Goal: Information Seeking & Learning: Learn about a topic

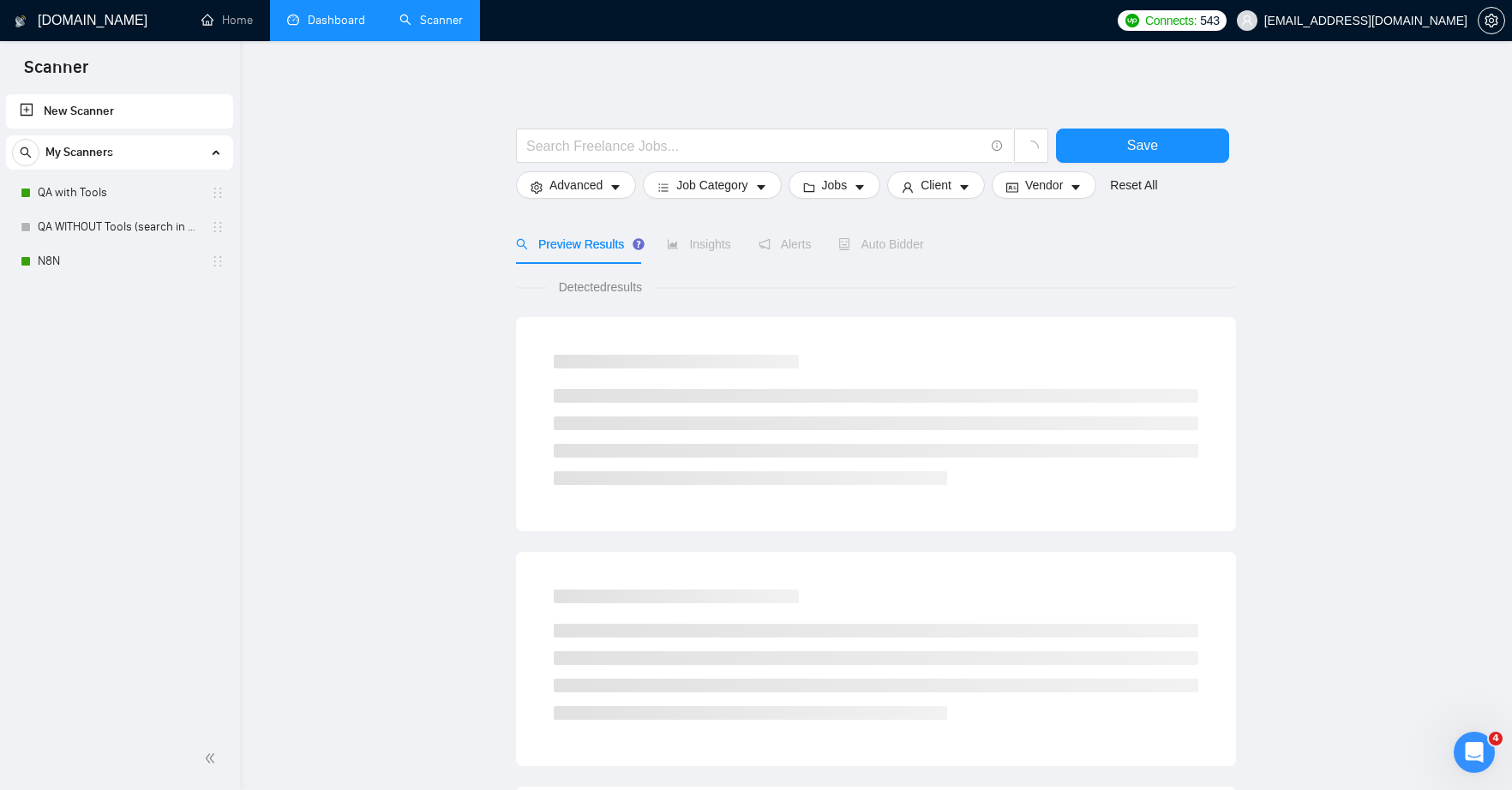
click at [319, 28] on link "Dashboard" at bounding box center [326, 19] width 78 height 14
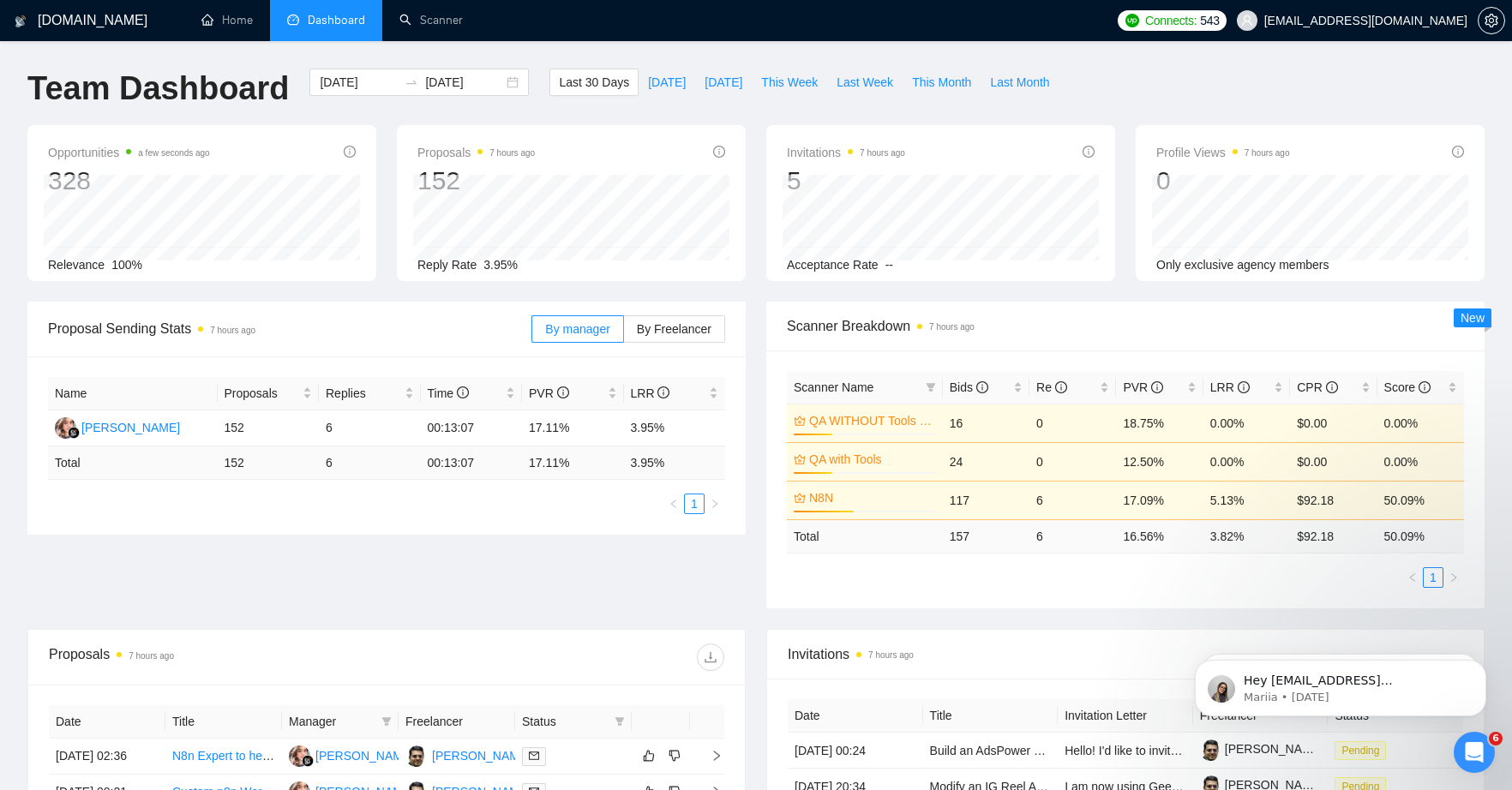
scroll to position [250, 0]
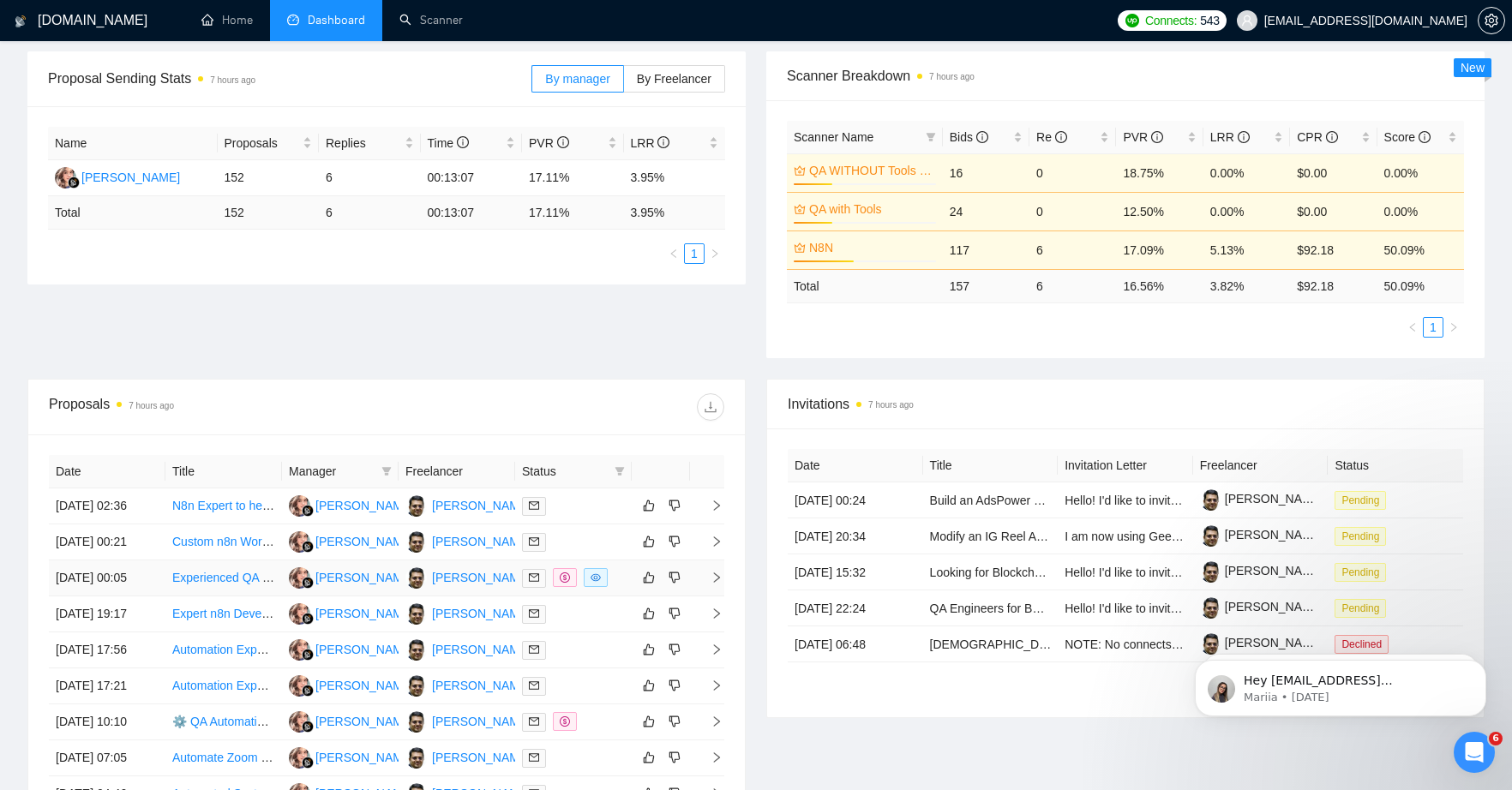
click at [208, 584] on link "Experienced QA Engineer Needed for Playwright Test Scripts" at bounding box center [334, 577] width 325 height 13
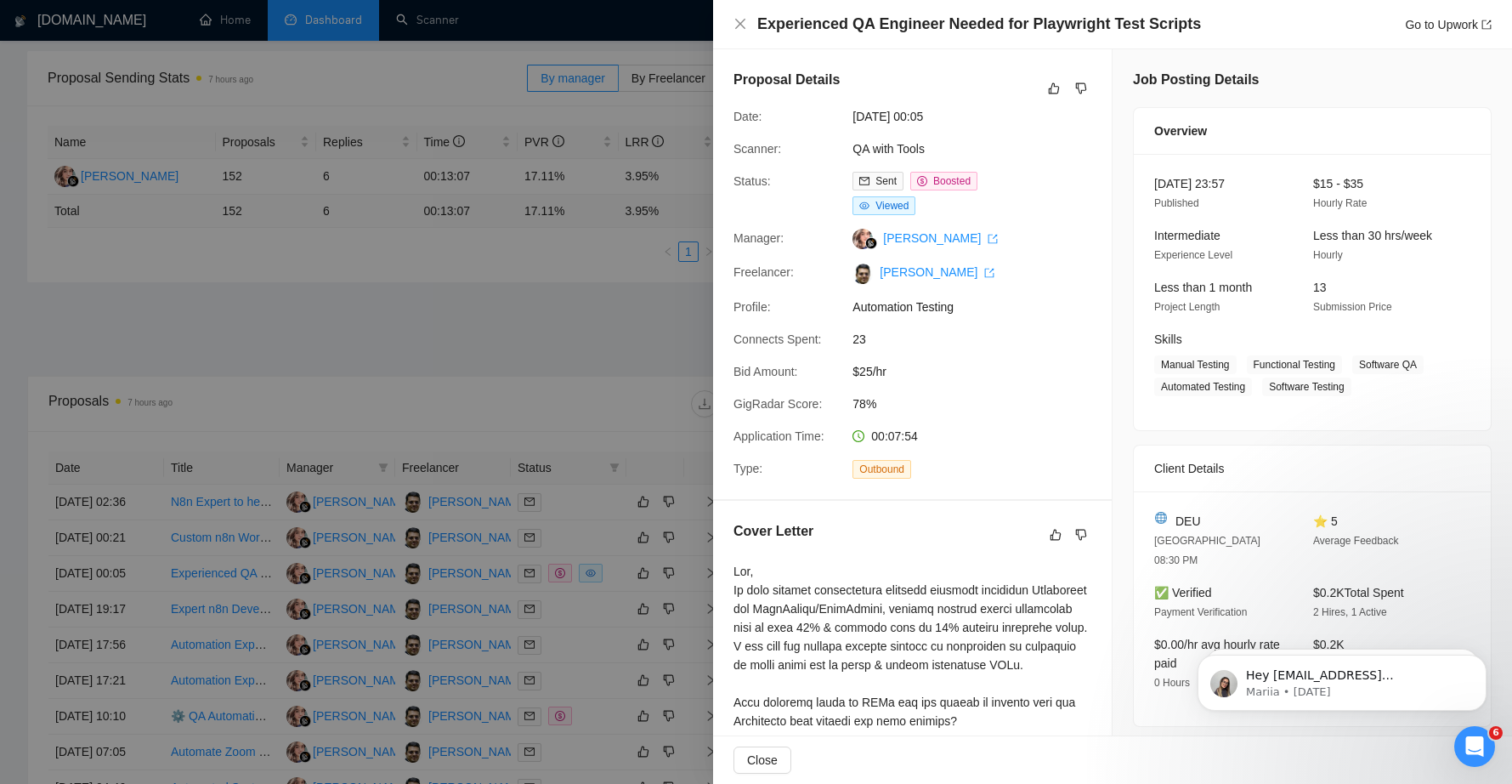
click at [459, 382] on div at bounding box center [756, 392] width 1512 height 784
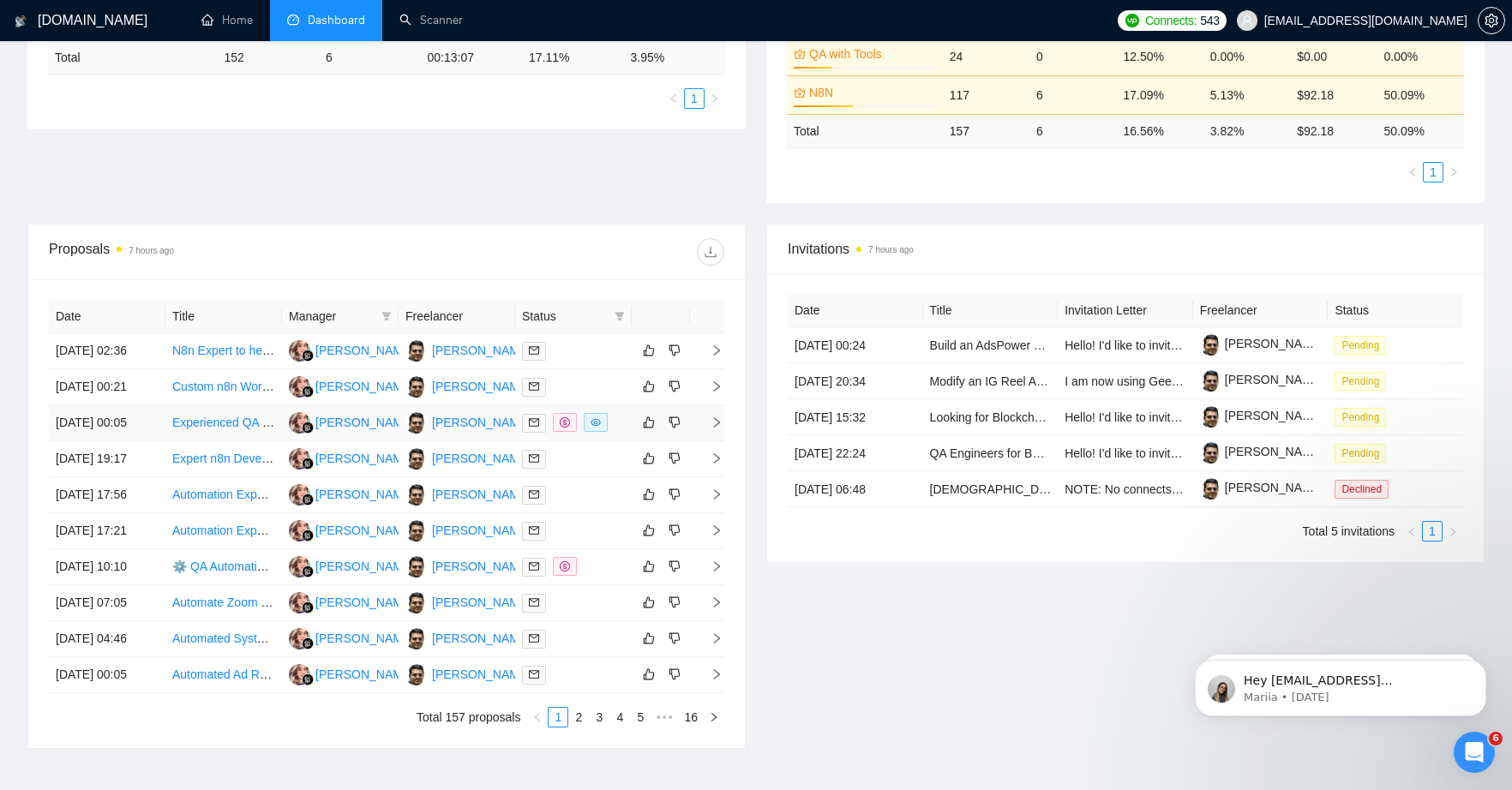
scroll to position [533, 0]
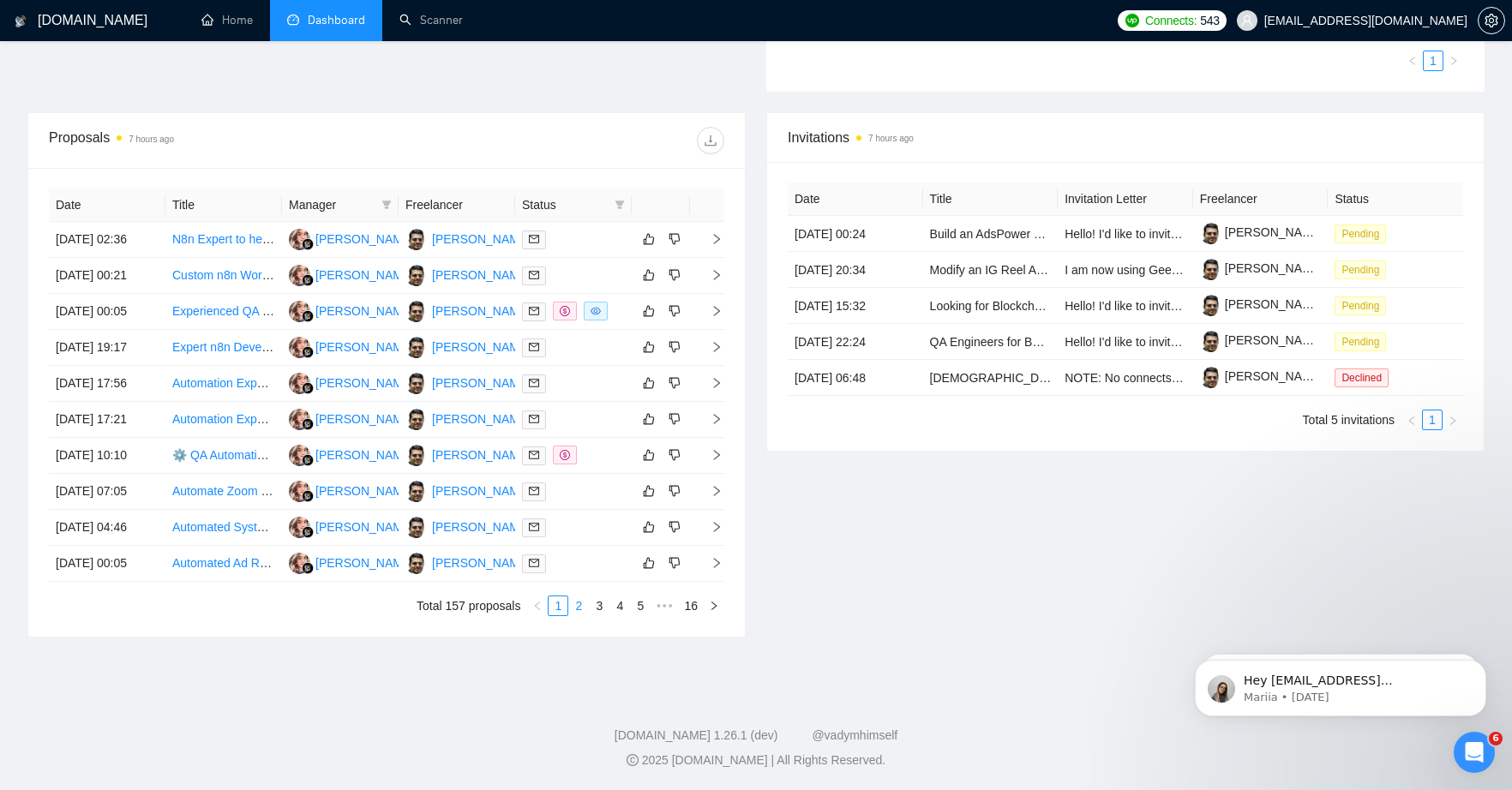
click at [577, 615] on link "2" at bounding box center [579, 606] width 19 height 19
